Goal: Information Seeking & Learning: Learn about a topic

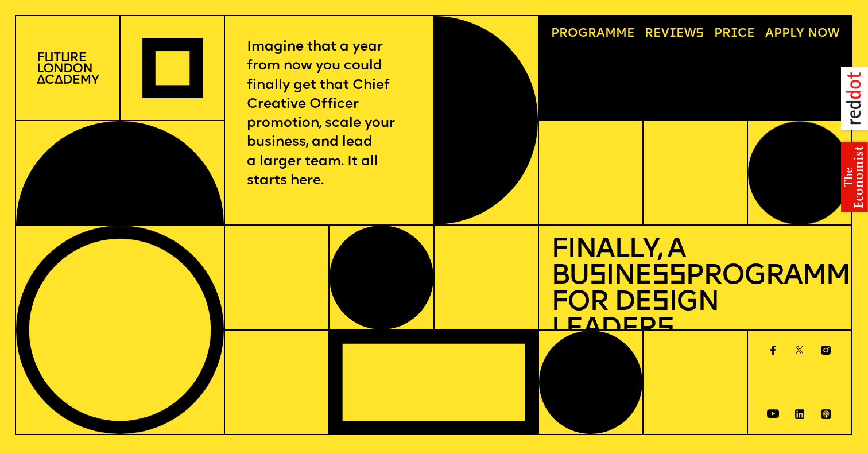
click at [283, 119] on p "Imagine that a year from now you could finally get that Chief Creative Officer …" at bounding box center [329, 114] width 165 height 153
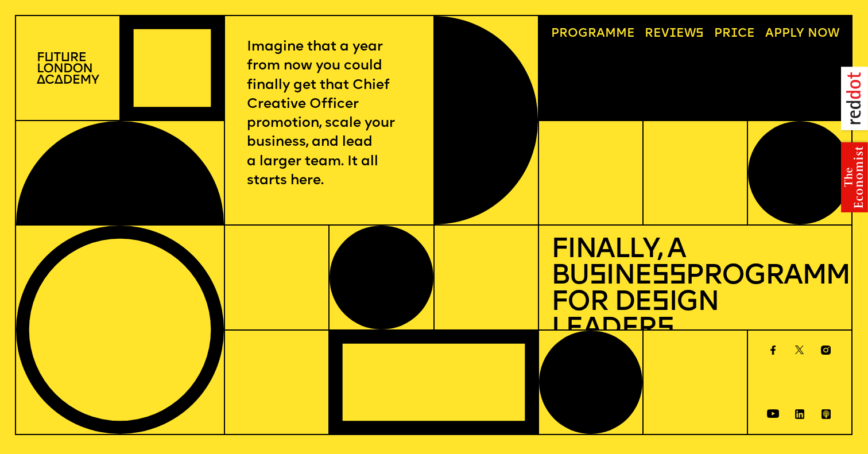
click at [783, 34] on link "A pply now" at bounding box center [802, 34] width 86 height 24
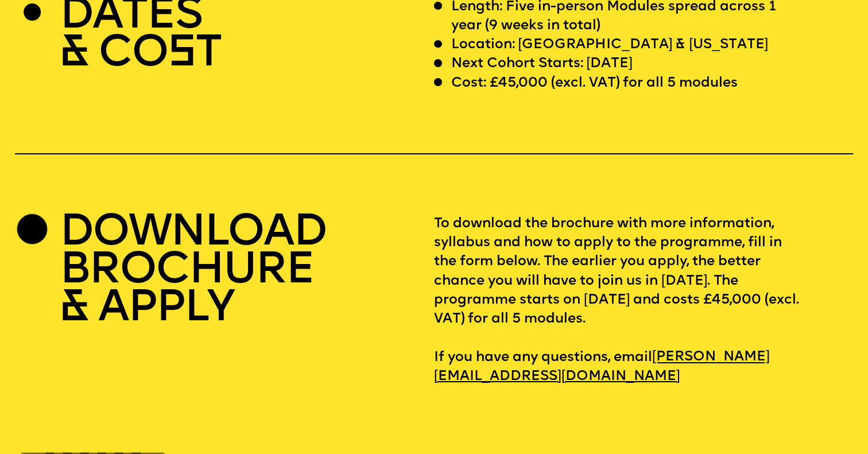
scroll to position [3602, 0]
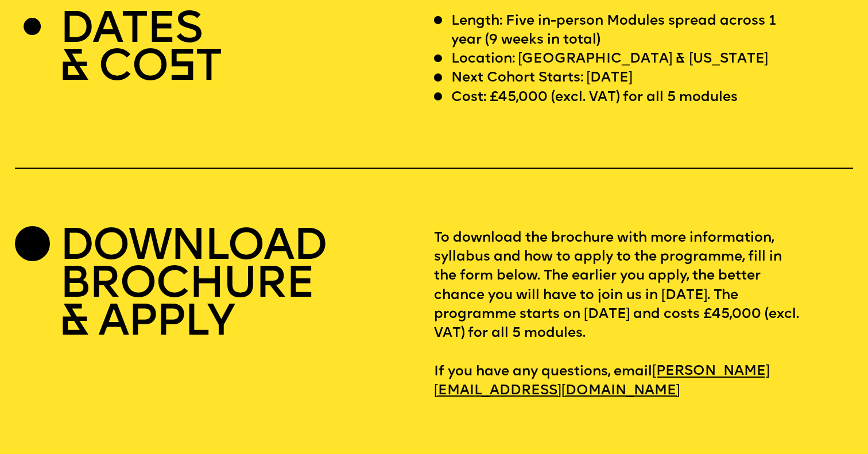
click at [480, 305] on p "To download the brochure with more information, syllabus and how to apply to th…" at bounding box center [643, 315] width 419 height 172
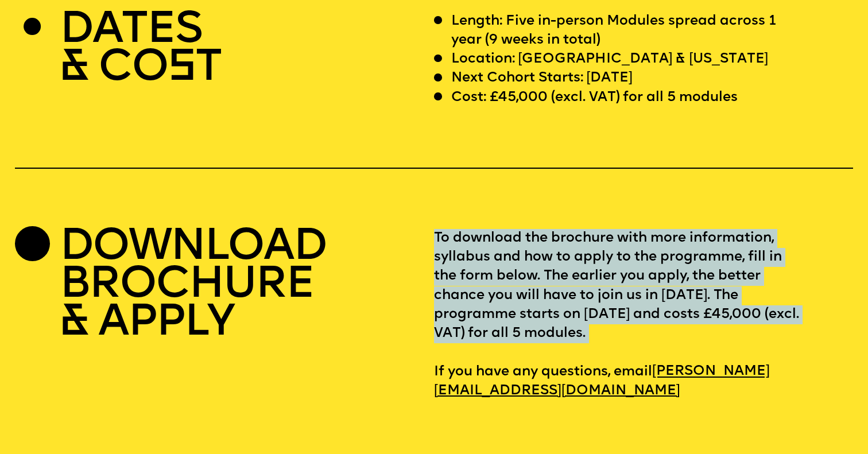
drag, startPoint x: 480, startPoint y: 305, endPoint x: 477, endPoint y: 282, distance: 22.6
click at [477, 282] on p "To download the brochure with more information, syllabus and how to apply to th…" at bounding box center [643, 315] width 419 height 172
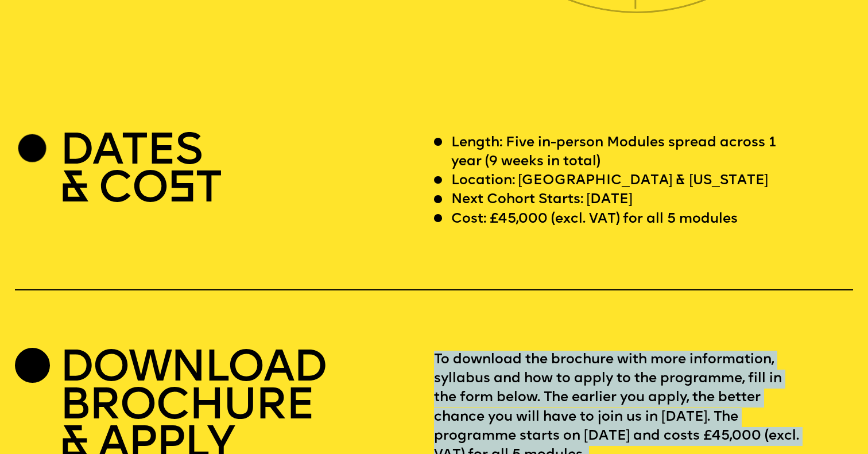
scroll to position [3477, 0]
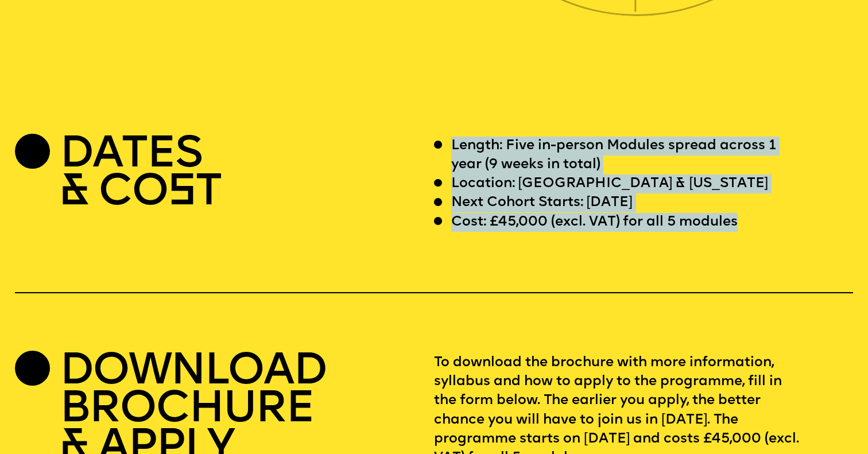
drag, startPoint x: 449, startPoint y: 123, endPoint x: 756, endPoint y: 212, distance: 319.0
click at [756, 213] on div "DATES & CO S T Length: Five in-person Modules spread across 1 year (9 weeks in …" at bounding box center [434, 331] width 868 height 389
click at [756, 213] on div "Cost: £45,000 (excl. VAT) for all 5 modules" at bounding box center [617, 222] width 367 height 19
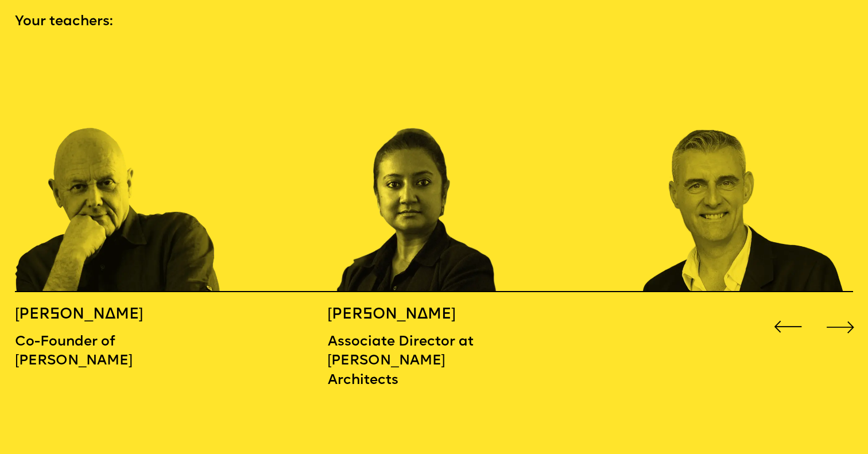
scroll to position [1320, 0]
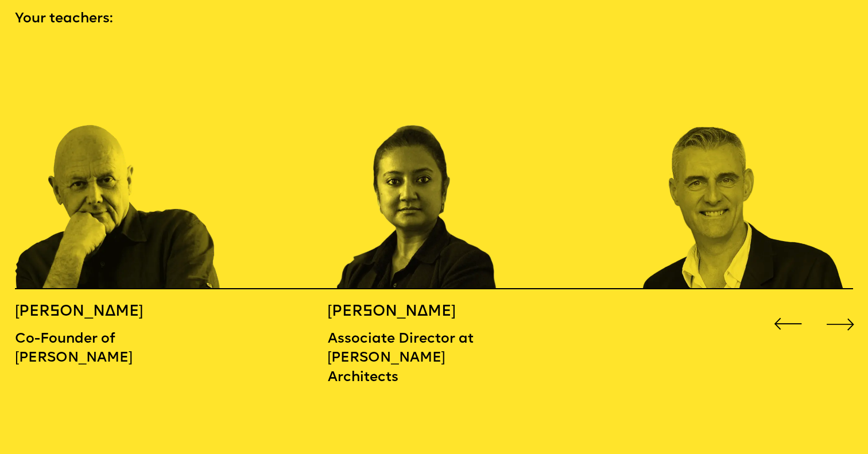
click at [844, 306] on div "Next slide" at bounding box center [840, 323] width 34 height 34
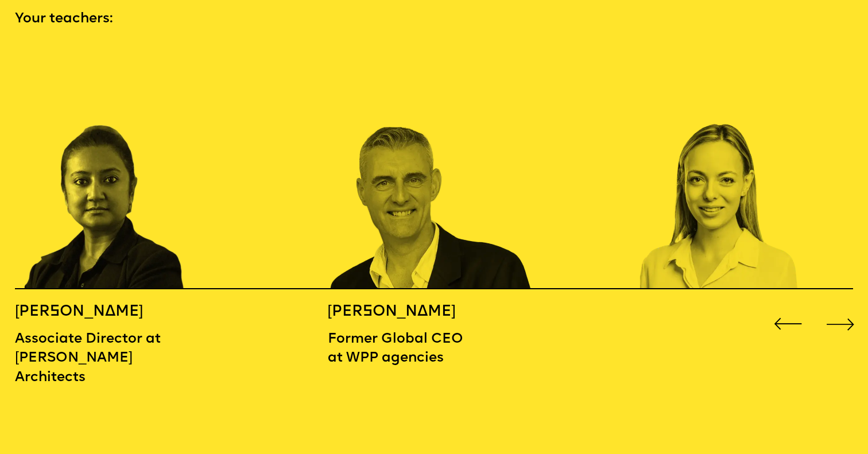
click at [844, 306] on div "Next slide" at bounding box center [840, 323] width 34 height 34
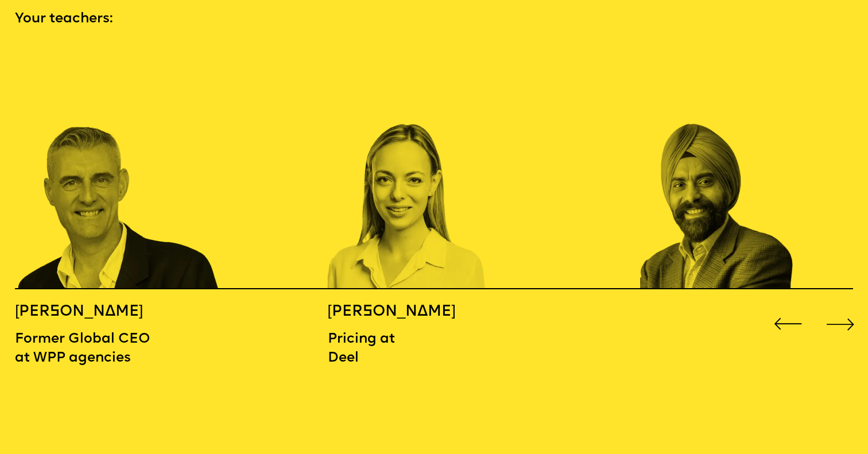
click at [844, 306] on div "Next slide" at bounding box center [840, 323] width 34 height 34
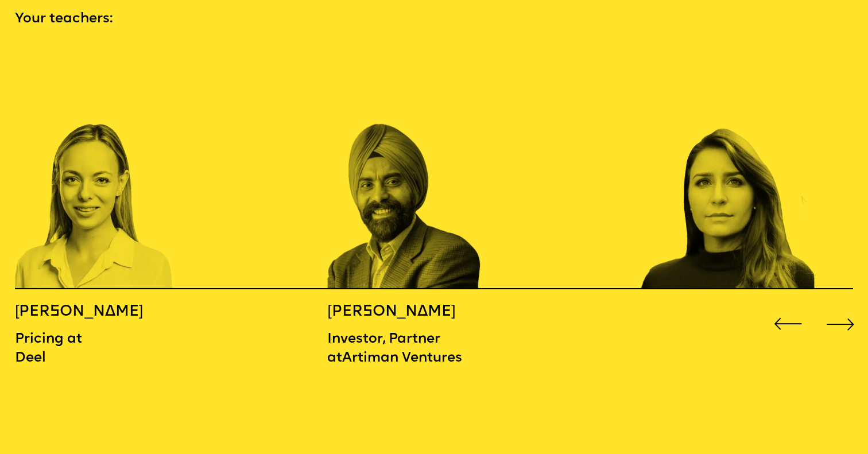
click at [841, 306] on div "Next slide" at bounding box center [840, 323] width 34 height 34
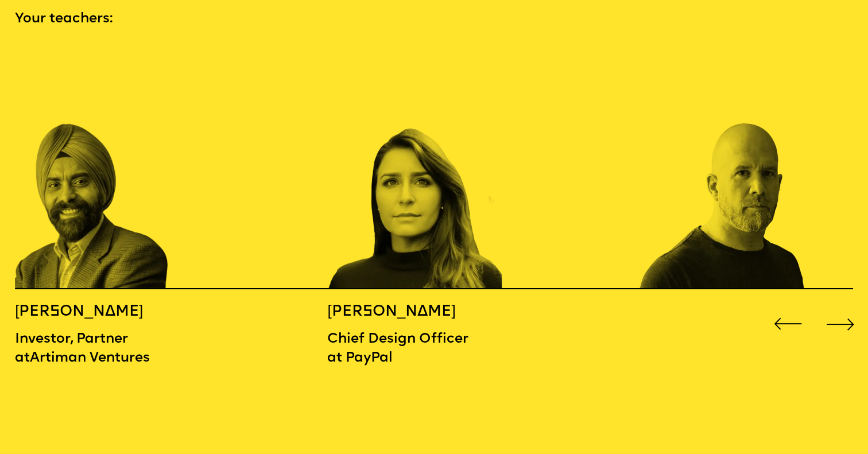
click at [841, 306] on div "Next slide" at bounding box center [840, 323] width 34 height 34
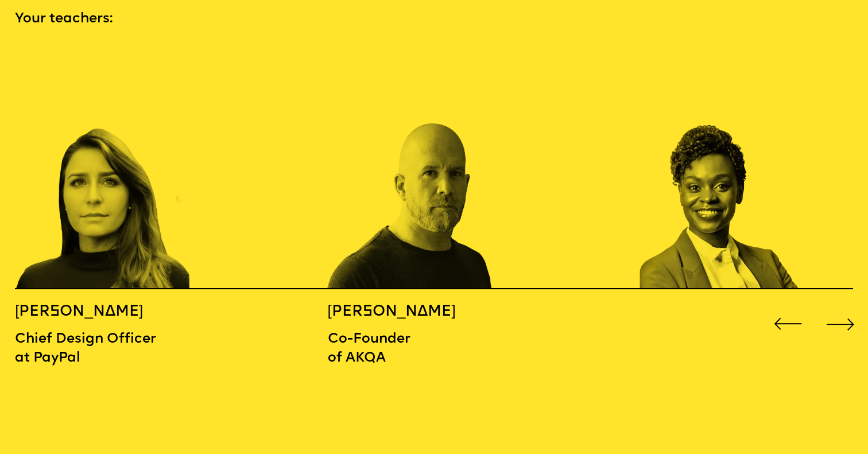
click at [842, 306] on div "Next slide" at bounding box center [840, 323] width 34 height 34
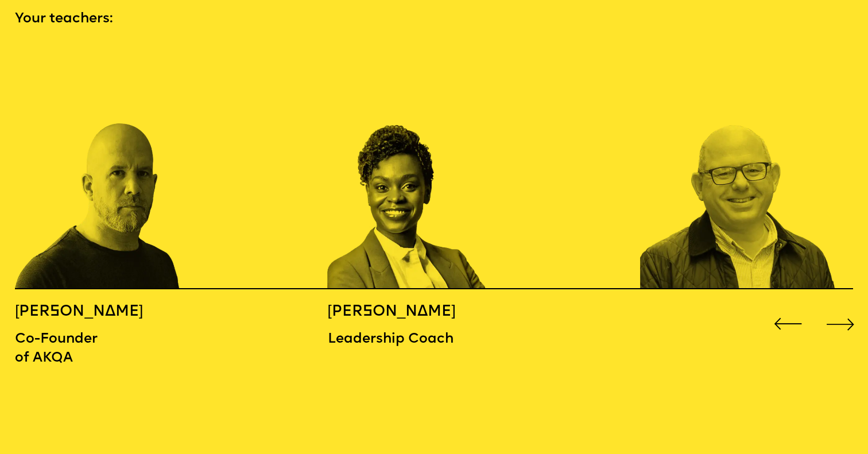
click at [842, 306] on div "Next slide" at bounding box center [840, 323] width 34 height 34
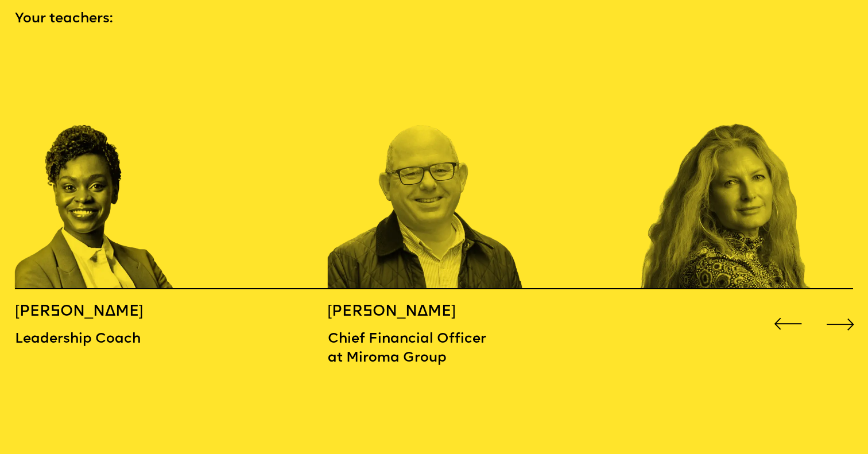
click at [842, 306] on div "Next slide" at bounding box center [840, 323] width 34 height 34
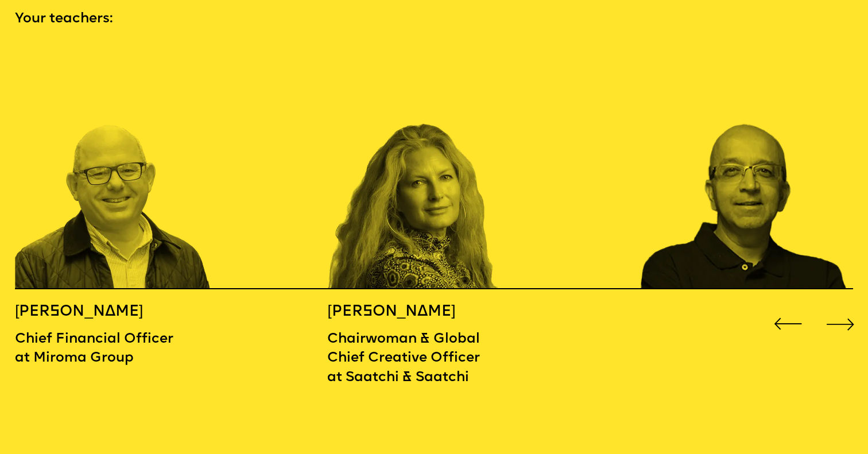
click at [842, 306] on div "Next slide" at bounding box center [840, 323] width 34 height 34
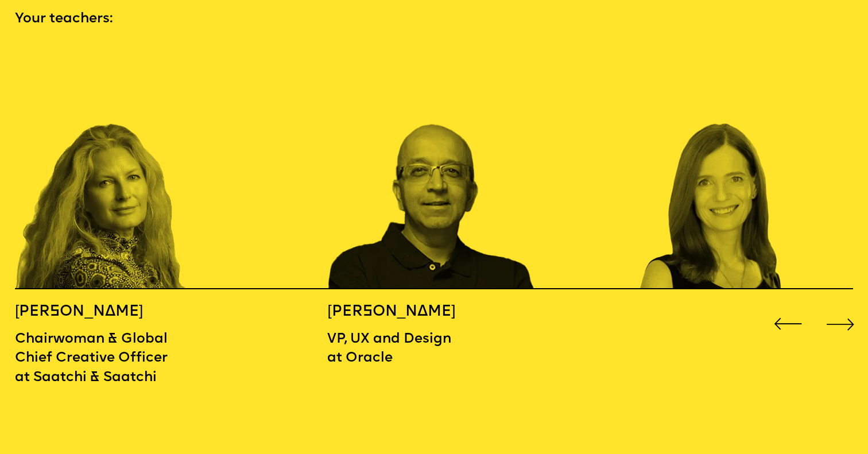
click at [842, 306] on div "Next slide" at bounding box center [840, 323] width 34 height 34
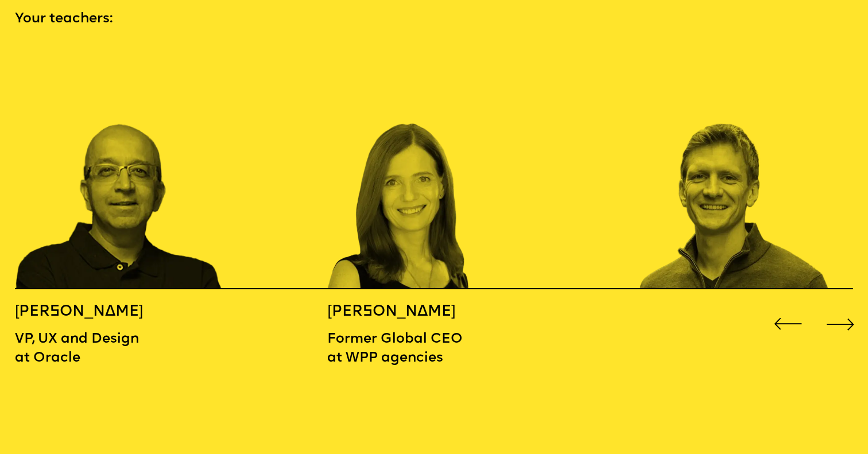
click at [842, 306] on div "Next slide" at bounding box center [840, 323] width 34 height 34
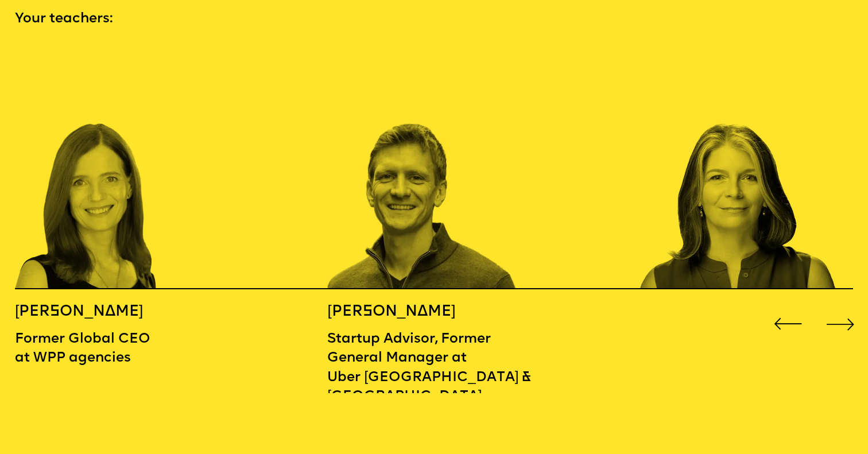
click at [842, 306] on div "Next slide" at bounding box center [840, 323] width 34 height 34
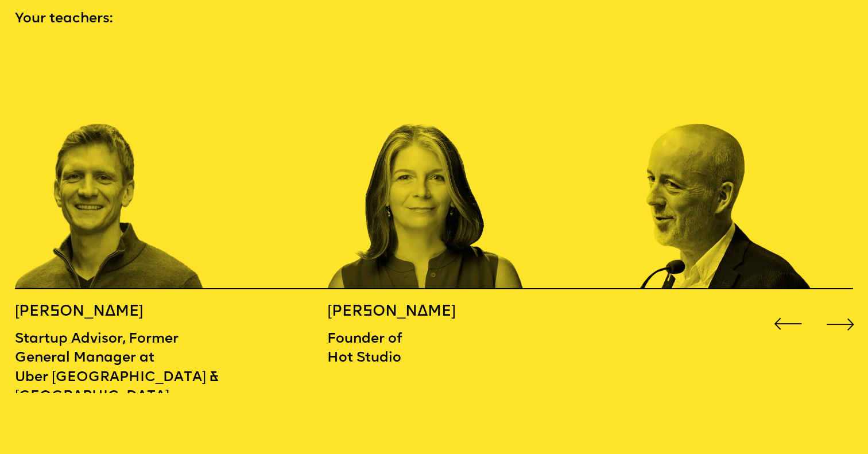
click at [842, 306] on div "Next slide" at bounding box center [840, 323] width 34 height 34
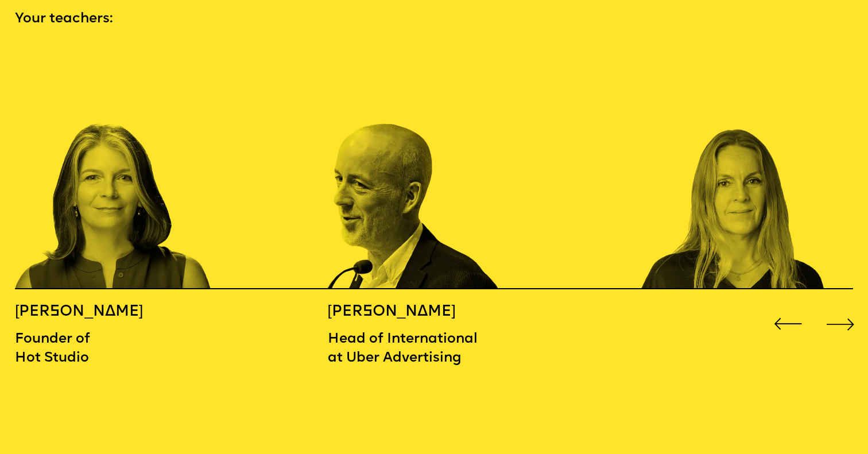
click at [842, 306] on div "Next slide" at bounding box center [840, 323] width 34 height 34
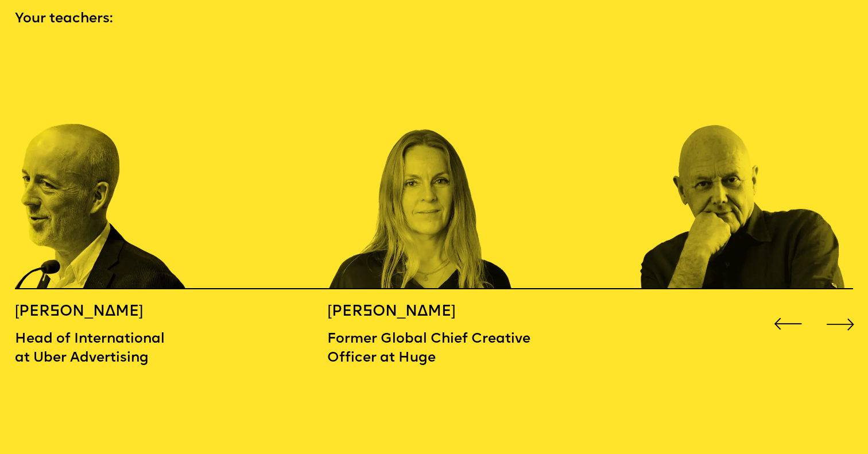
click at [842, 306] on div "Next slide" at bounding box center [840, 323] width 34 height 34
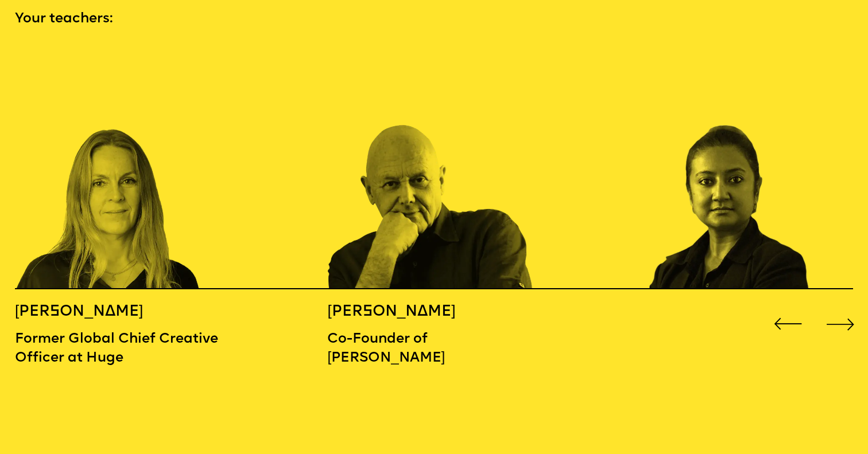
click at [781, 306] on div "Previous slide" at bounding box center [787, 323] width 34 height 34
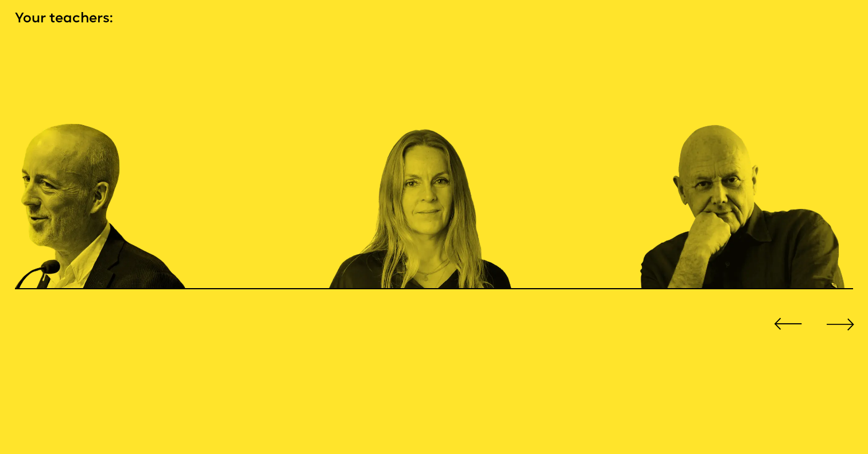
click at [781, 306] on div "Previous slide" at bounding box center [787, 323] width 34 height 34
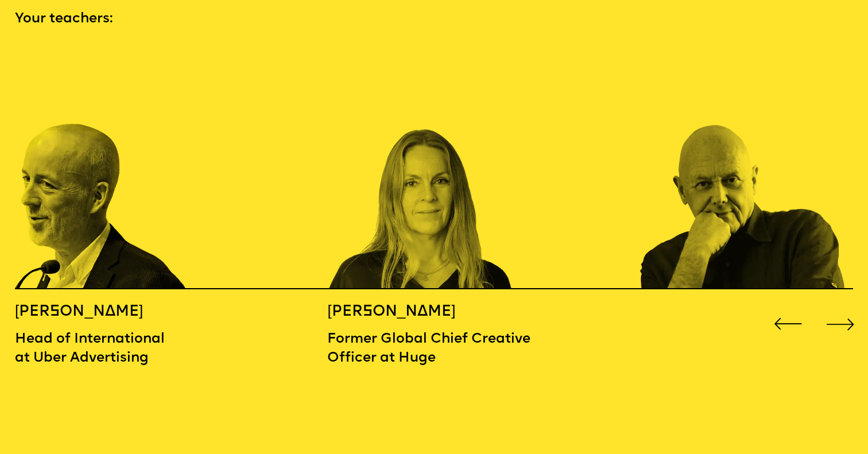
click at [781, 306] on div "Previous slide" at bounding box center [787, 323] width 34 height 34
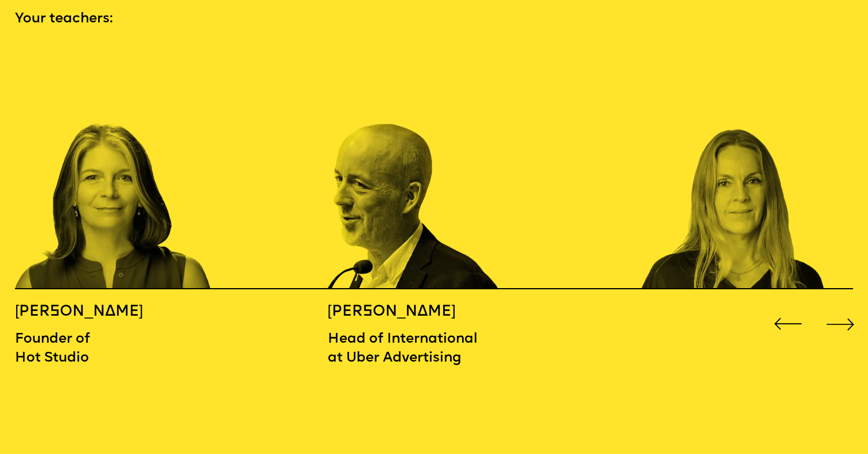
click at [781, 306] on div "Previous slide" at bounding box center [787, 323] width 34 height 34
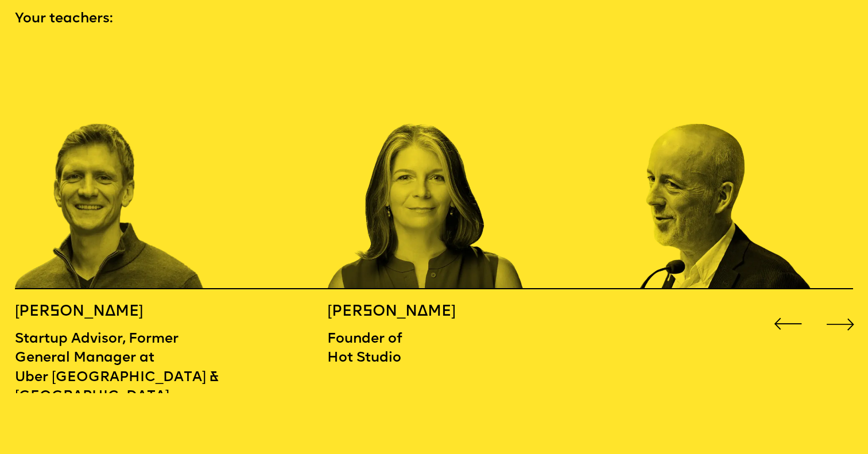
click at [726, 212] on img "15 / 16" at bounding box center [744, 167] width 208 height 243
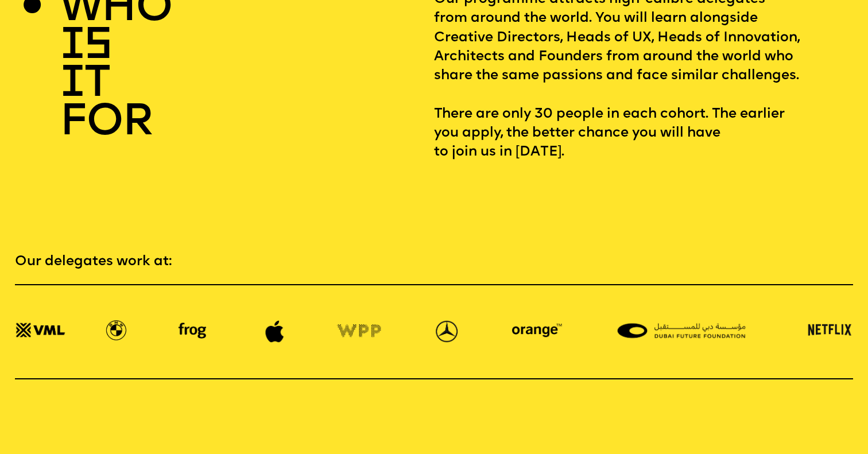
scroll to position [1769, 0]
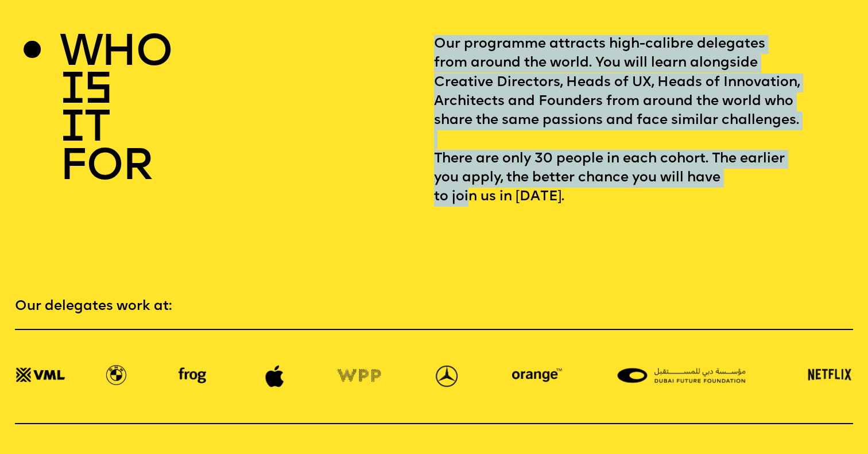
drag, startPoint x: 430, startPoint y: 140, endPoint x: 467, endPoint y: 185, distance: 58.3
click at [467, 185] on div "who is it for Our programme attracts high-calibre delegates from around the wor…" at bounding box center [434, 121] width 838 height 172
click at [467, 185] on p "Our programme attracts high-calibre delegates from around the world. You will l…" at bounding box center [643, 121] width 419 height 172
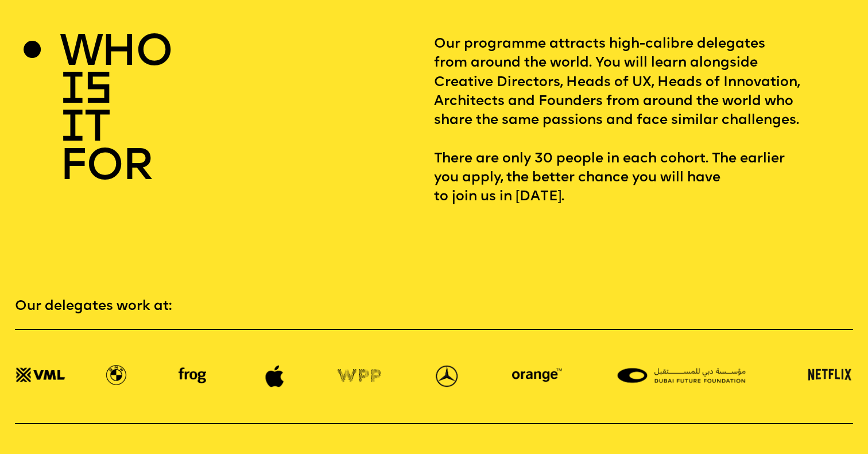
click at [502, 179] on p "Our programme attracts high-calibre delegates from around the world. You will l…" at bounding box center [643, 121] width 419 height 172
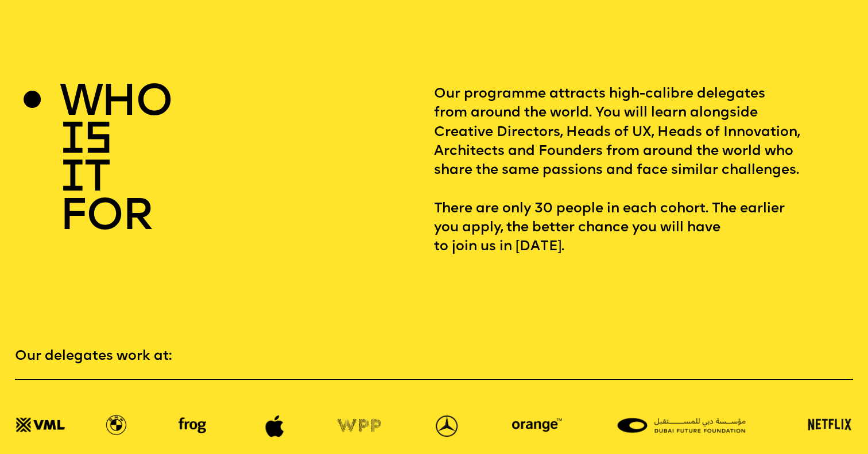
scroll to position [1718, 0]
click at [498, 85] on p "Our programme attracts high-calibre delegates from around the world. You will l…" at bounding box center [643, 171] width 419 height 172
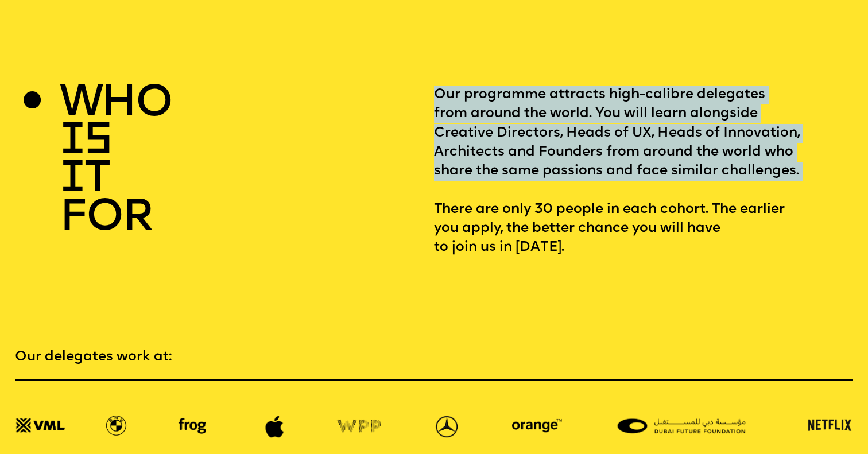
click at [498, 85] on p "Our programme attracts high-calibre delegates from around the world. You will l…" at bounding box center [643, 171] width 419 height 172
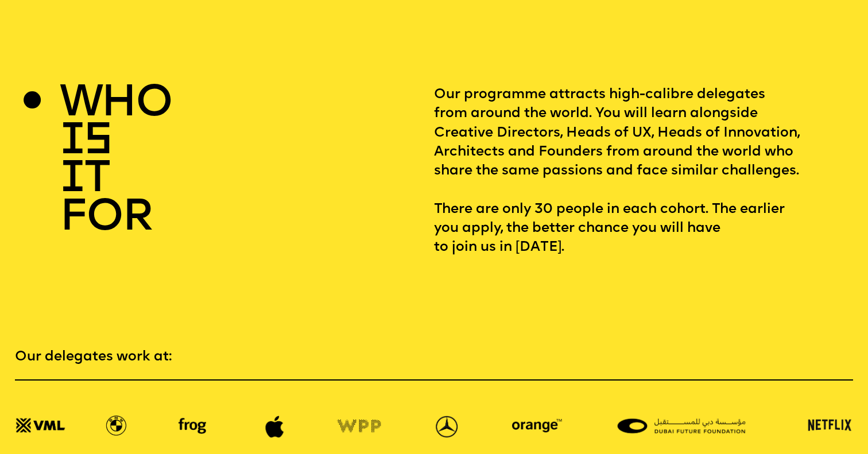
click at [432, 85] on div "who is it for" at bounding box center [224, 171] width 419 height 172
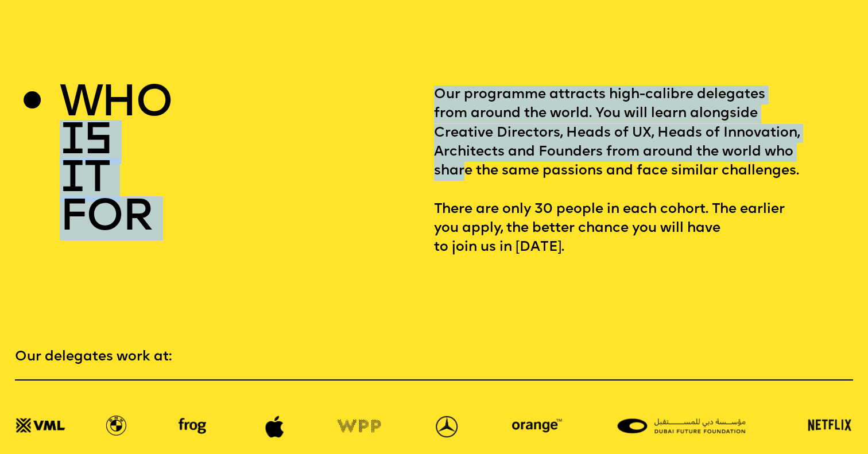
drag, startPoint x: 426, startPoint y: 67, endPoint x: 469, endPoint y: 141, distance: 84.8
click at [465, 145] on div "who is it for Our programme attracts high-calibre delegates from around the wor…" at bounding box center [434, 171] width 838 height 172
click at [470, 138] on p "Our programme attracts high-calibre delegates from around the world. You will l…" at bounding box center [643, 171] width 419 height 172
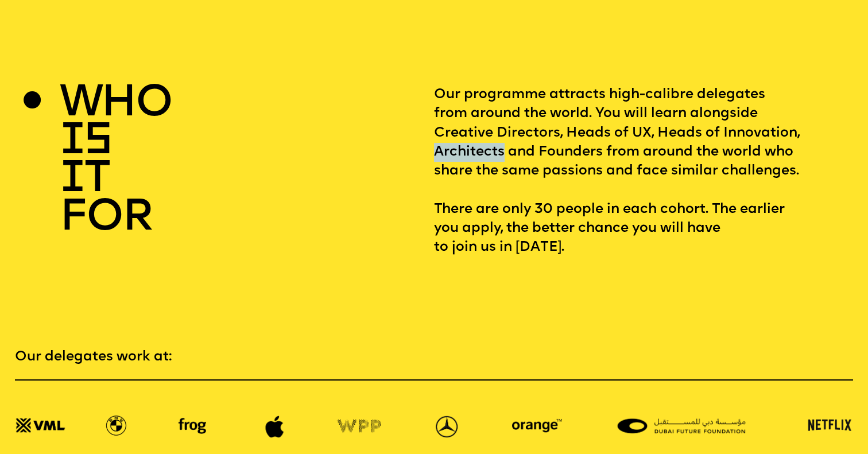
click at [470, 138] on p "Our programme attracts high-calibre delegates from around the world. You will l…" at bounding box center [643, 171] width 419 height 172
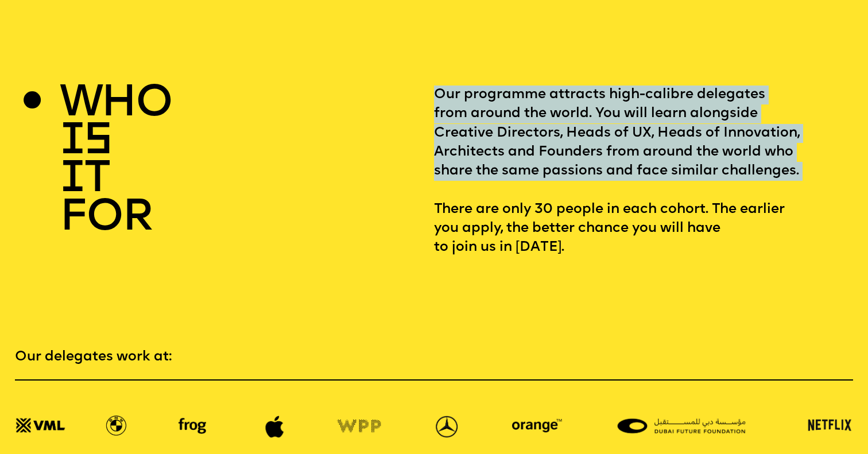
drag, startPoint x: 470, startPoint y: 138, endPoint x: 461, endPoint y: 129, distance: 12.6
click at [468, 129] on p "Our programme attracts high-calibre delegates from around the world. You will l…" at bounding box center [643, 171] width 419 height 172
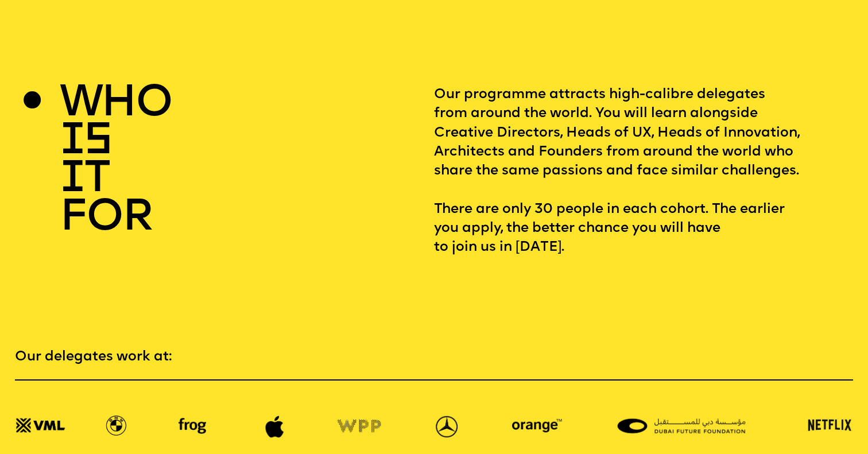
click at [376, 163] on div "who is it for" at bounding box center [224, 171] width 419 height 172
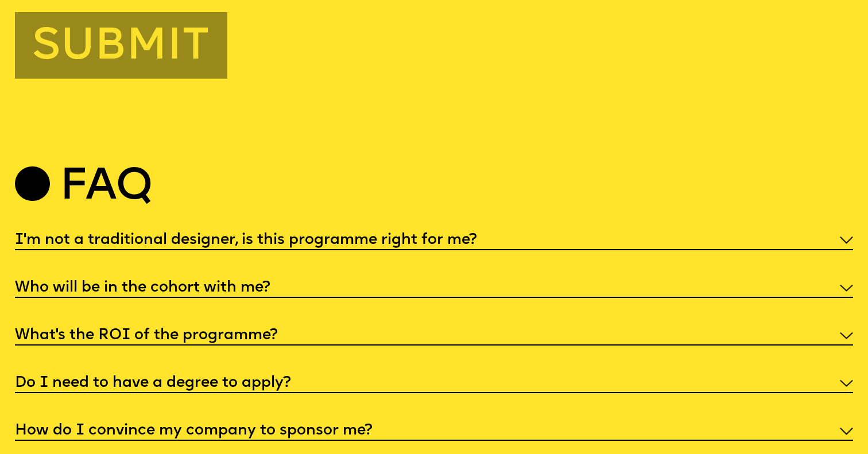
scroll to position [4380, 0]
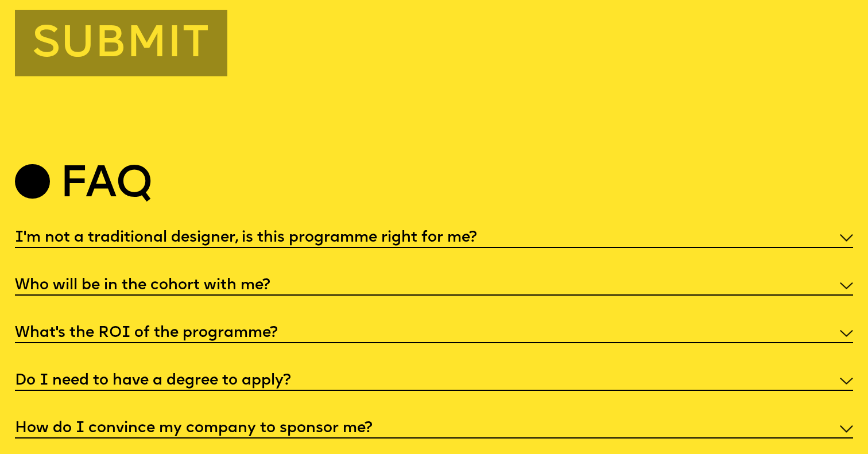
click at [248, 232] on h5 "I'm not a traditional designer, is this programme right for me?" at bounding box center [246, 237] width 462 height 11
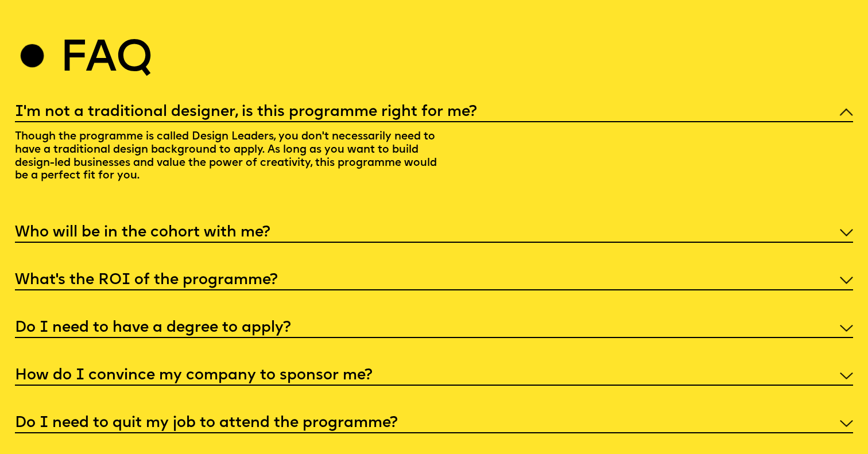
scroll to position [4519, 0]
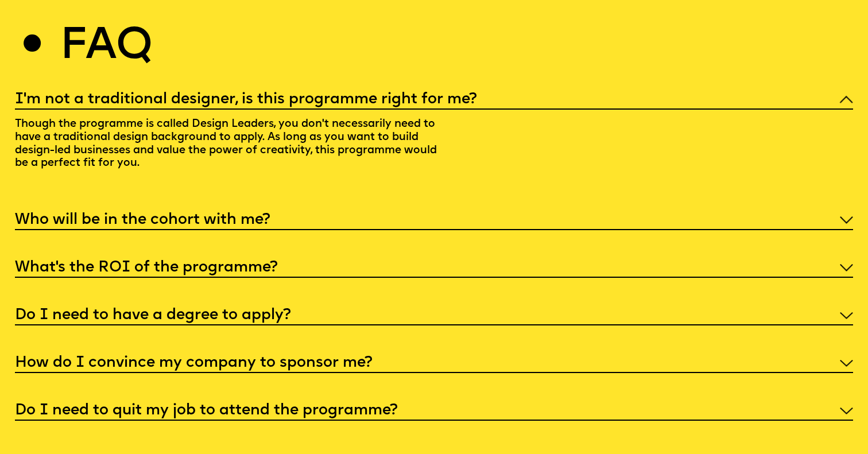
click at [316, 360] on h5 "How do I convince my company to sponsor me?" at bounding box center [193, 362] width 357 height 11
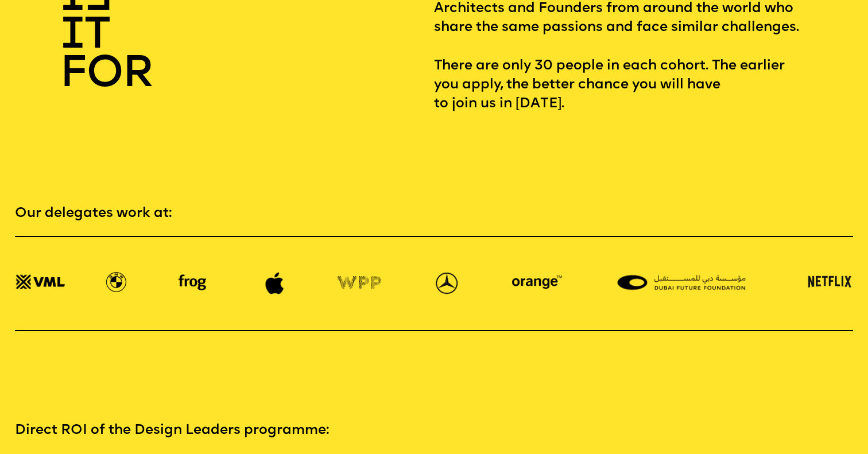
scroll to position [1620, 0]
